Goal: Task Accomplishment & Management: Manage account settings

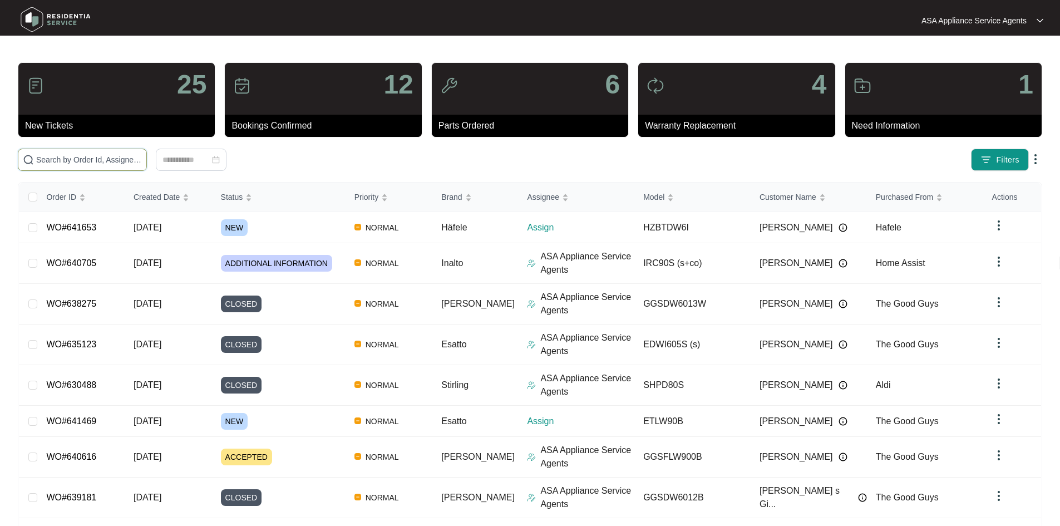
click at [142, 162] on input "text" at bounding box center [89, 160] width 106 height 12
paste input "641469"
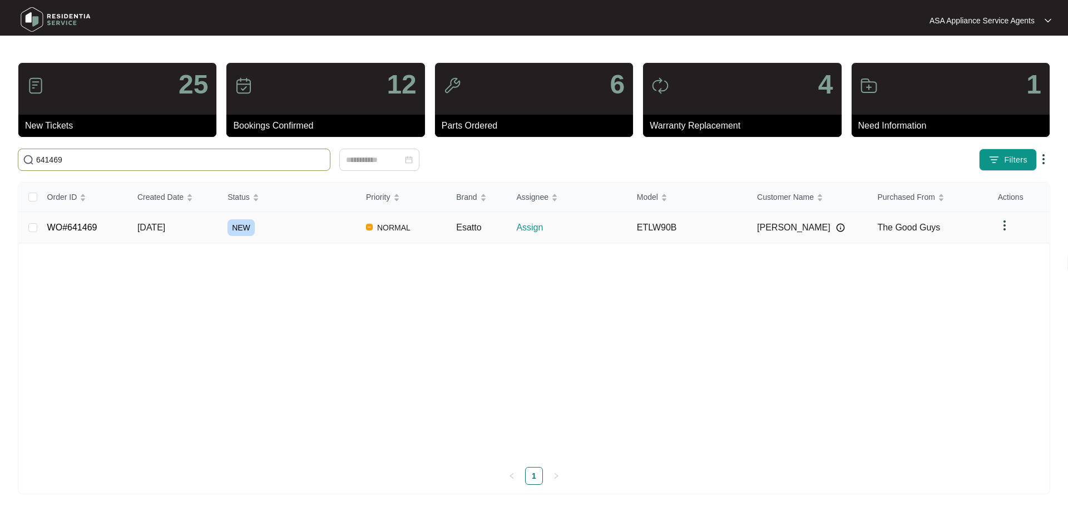
type input "641469"
click at [213, 232] on td "[DATE]" at bounding box center [174, 227] width 90 height 31
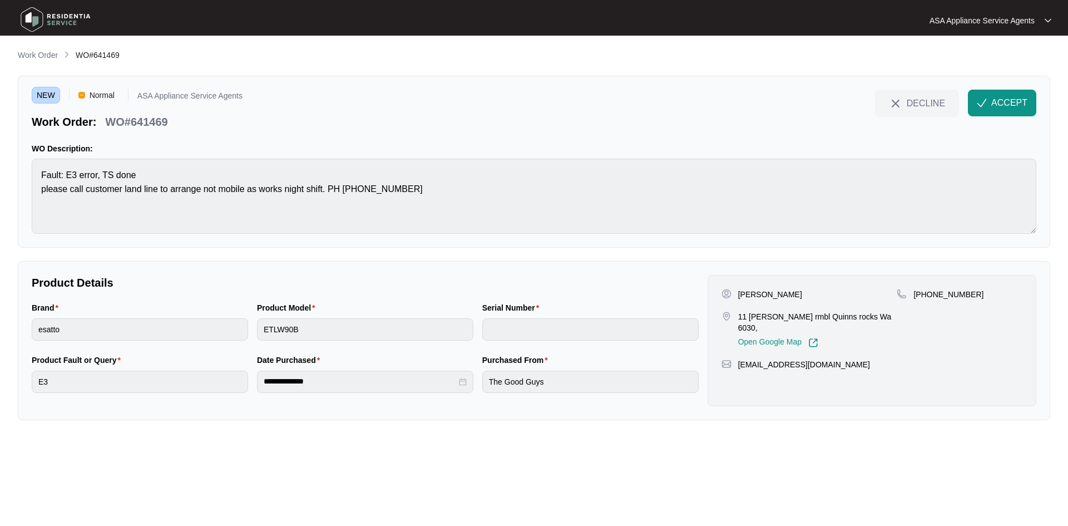
click at [773, 297] on p "[PERSON_NAME]" at bounding box center [770, 294] width 64 height 11
copy p "[PERSON_NAME]"
click at [744, 292] on p "[PERSON_NAME]" at bounding box center [770, 294] width 64 height 11
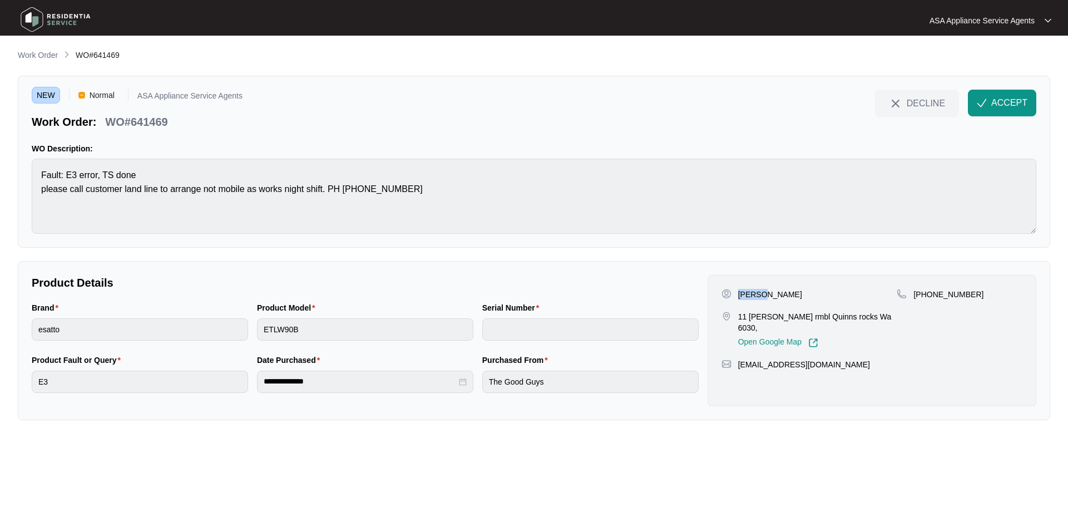
copy p "[PERSON_NAME]"
click at [779, 292] on p "[PERSON_NAME]" at bounding box center [770, 294] width 64 height 11
click at [780, 292] on p "[PERSON_NAME]" at bounding box center [770, 294] width 64 height 11
copy p "[PERSON_NAME]"
click at [754, 294] on p "[PERSON_NAME]" at bounding box center [770, 294] width 64 height 11
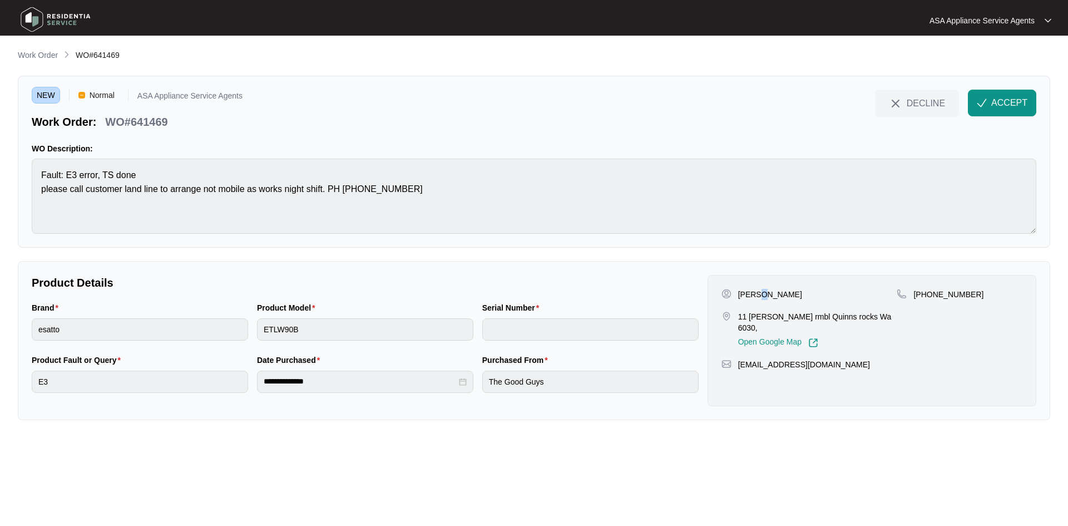
click at [754, 294] on p "[PERSON_NAME]" at bounding box center [770, 294] width 64 height 11
click at [750, 292] on p "[PERSON_NAME]" at bounding box center [770, 294] width 64 height 11
copy p "[PERSON_NAME]"
drag, startPoint x: 735, startPoint y: 316, endPoint x: 788, endPoint y: 320, distance: 53.0
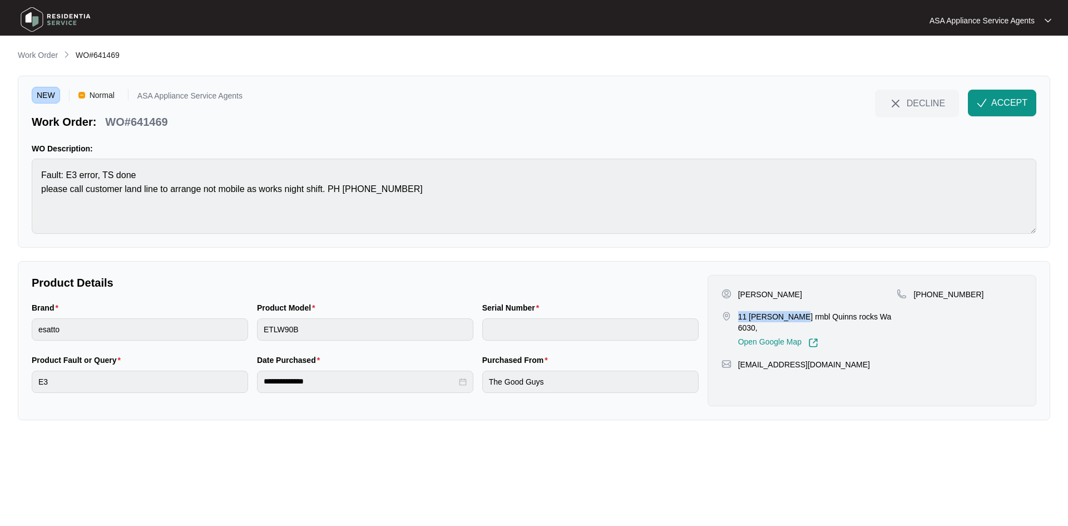
click at [788, 320] on div "11 [PERSON_NAME] rmbl Quinns rocks Wa 6030, Open Google Map" at bounding box center [810, 329] width 176 height 37
copy p "11 buffett rmbl"
drag, startPoint x: 791, startPoint y: 318, endPoint x: 833, endPoint y: 320, distance: 41.8
click at [833, 320] on p "11 [PERSON_NAME] rmbl Quinns rocks Wa 6030," at bounding box center [817, 322] width 159 height 22
copy p "Quinns rocks"
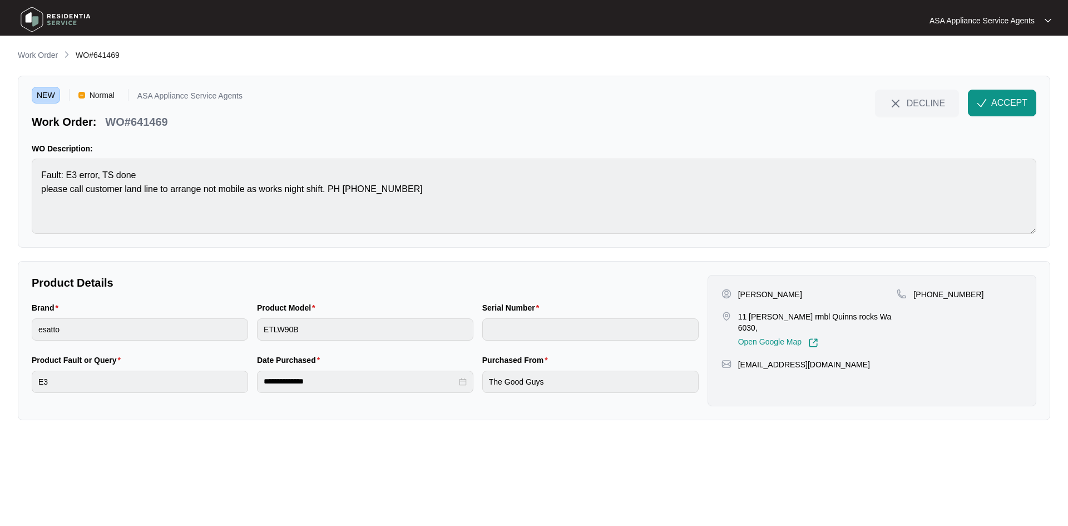
click at [927, 295] on p "[PHONE_NUMBER]" at bounding box center [949, 294] width 70 height 11
drag, startPoint x: 927, startPoint y: 295, endPoint x: 975, endPoint y: 304, distance: 48.6
click at [975, 304] on div "[PHONE_NUMBER]" at bounding box center [960, 318] width 126 height 59
copy p "452200301"
click at [0, 219] on html "**********" at bounding box center [534, 263] width 1068 height 526
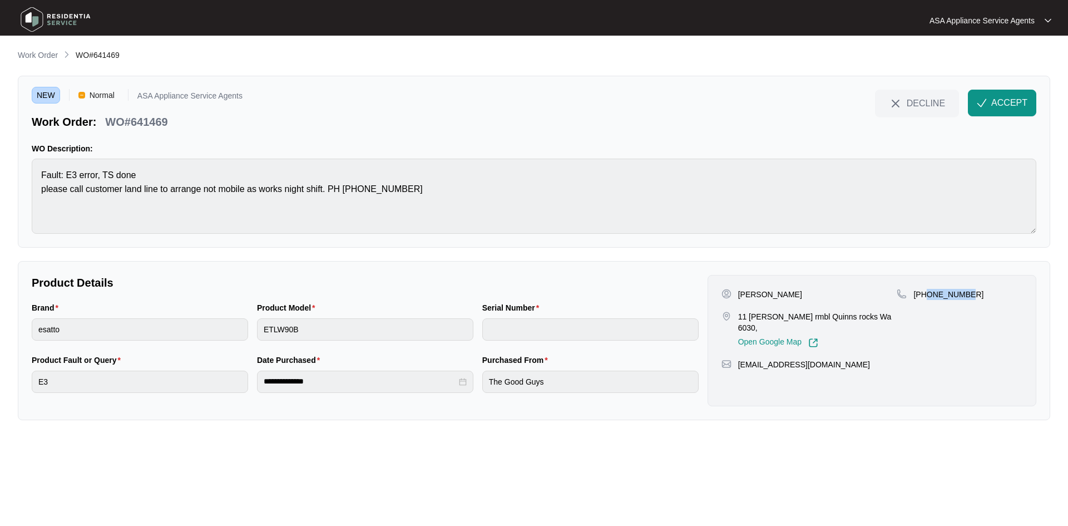
drag, startPoint x: 971, startPoint y: 293, endPoint x: 929, endPoint y: 295, distance: 42.3
click at [929, 295] on div "[PHONE_NUMBER]" at bounding box center [960, 294] width 126 height 11
copy p "452200301"
click at [207, 344] on div "Brand esatto Product Model ETLW90B Serial Number" at bounding box center [365, 328] width 676 height 52
click at [0, 330] on html "**********" at bounding box center [534, 263] width 1068 height 526
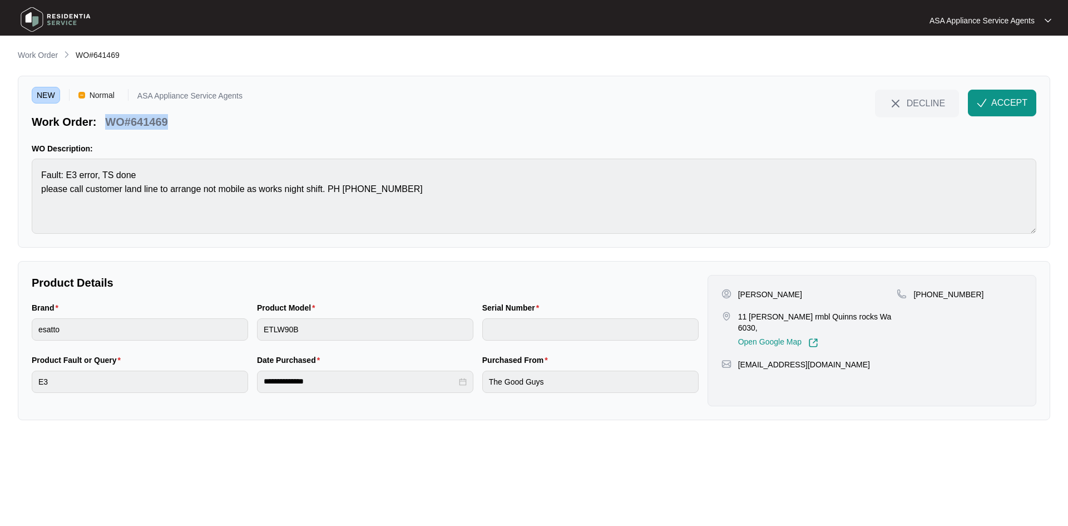
drag, startPoint x: 175, startPoint y: 122, endPoint x: 103, endPoint y: 126, distance: 71.3
click at [103, 126] on div "Work Order: WO#641469" at bounding box center [137, 119] width 211 height 19
copy p "WO#641469"
click at [22, 187] on div "NEW Normal ASA Appliance Service Agents Work Order: WO#641469 DECLINE ACCEPT WO…" at bounding box center [534, 162] width 1033 height 172
drag, startPoint x: 846, startPoint y: 353, endPoint x: 726, endPoint y: 354, distance: 119.6
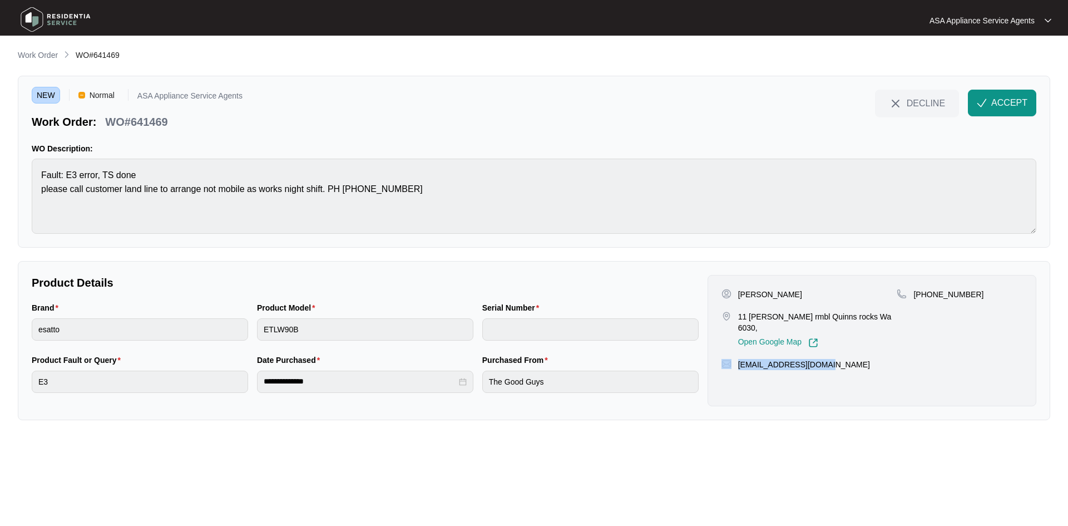
click at [726, 359] on div "[EMAIL_ADDRESS][DOMAIN_NAME]" at bounding box center [872, 364] width 301 height 11
click at [820, 359] on p "[EMAIL_ADDRESS][DOMAIN_NAME]" at bounding box center [804, 364] width 132 height 11
drag, startPoint x: 828, startPoint y: 357, endPoint x: 735, endPoint y: 358, distance: 93.5
click at [735, 359] on div "[EMAIL_ADDRESS][DOMAIN_NAME]" at bounding box center [872, 364] width 301 height 11
copy p "[EMAIL_ADDRESS][DOMAIN_NAME]"
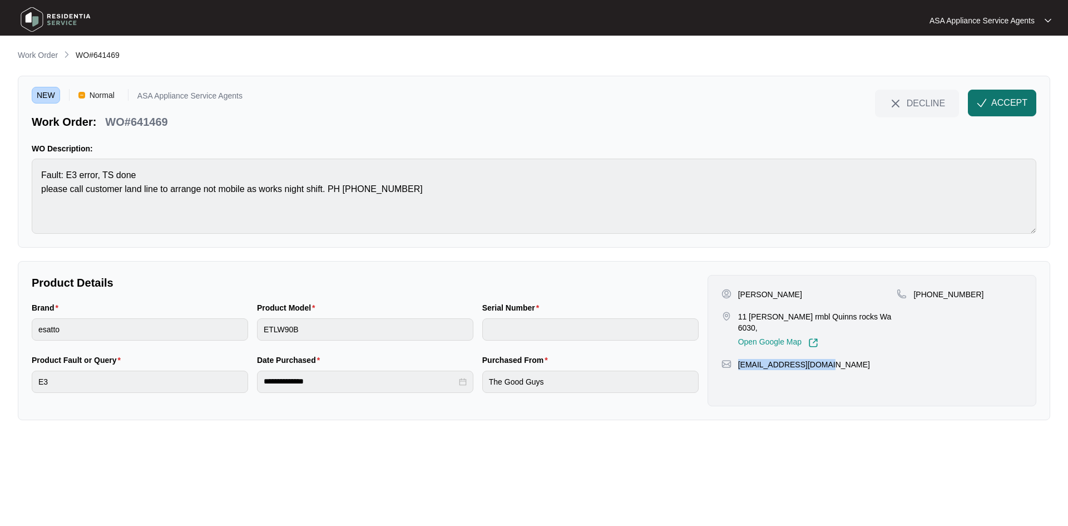
click at [1013, 97] on span "ACCEPT" at bounding box center [1009, 102] width 36 height 13
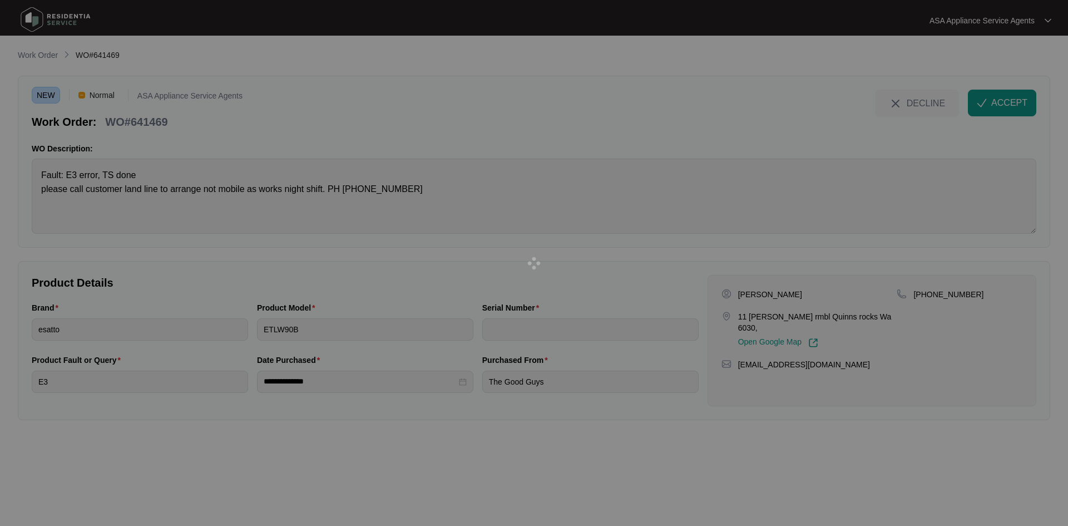
drag, startPoint x: 1013, startPoint y: 97, endPoint x: 823, endPoint y: 131, distance: 192.7
click at [771, 137] on div at bounding box center [534, 263] width 1068 height 526
click at [1015, 108] on div at bounding box center [534, 263] width 1068 height 526
